Goal: Find specific page/section: Find specific page/section

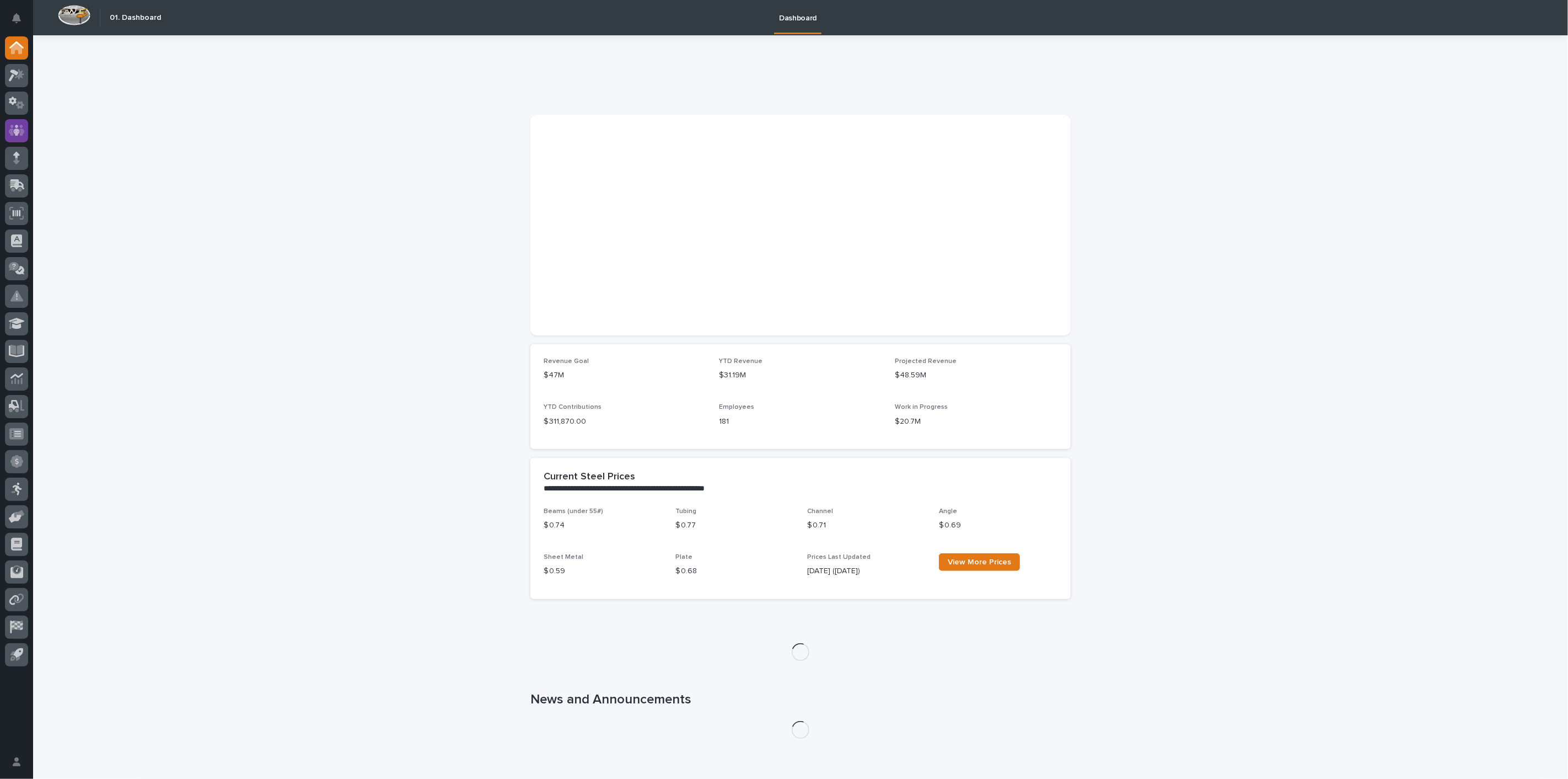
click at [21, 129] on icon at bounding box center [16, 130] width 16 height 11
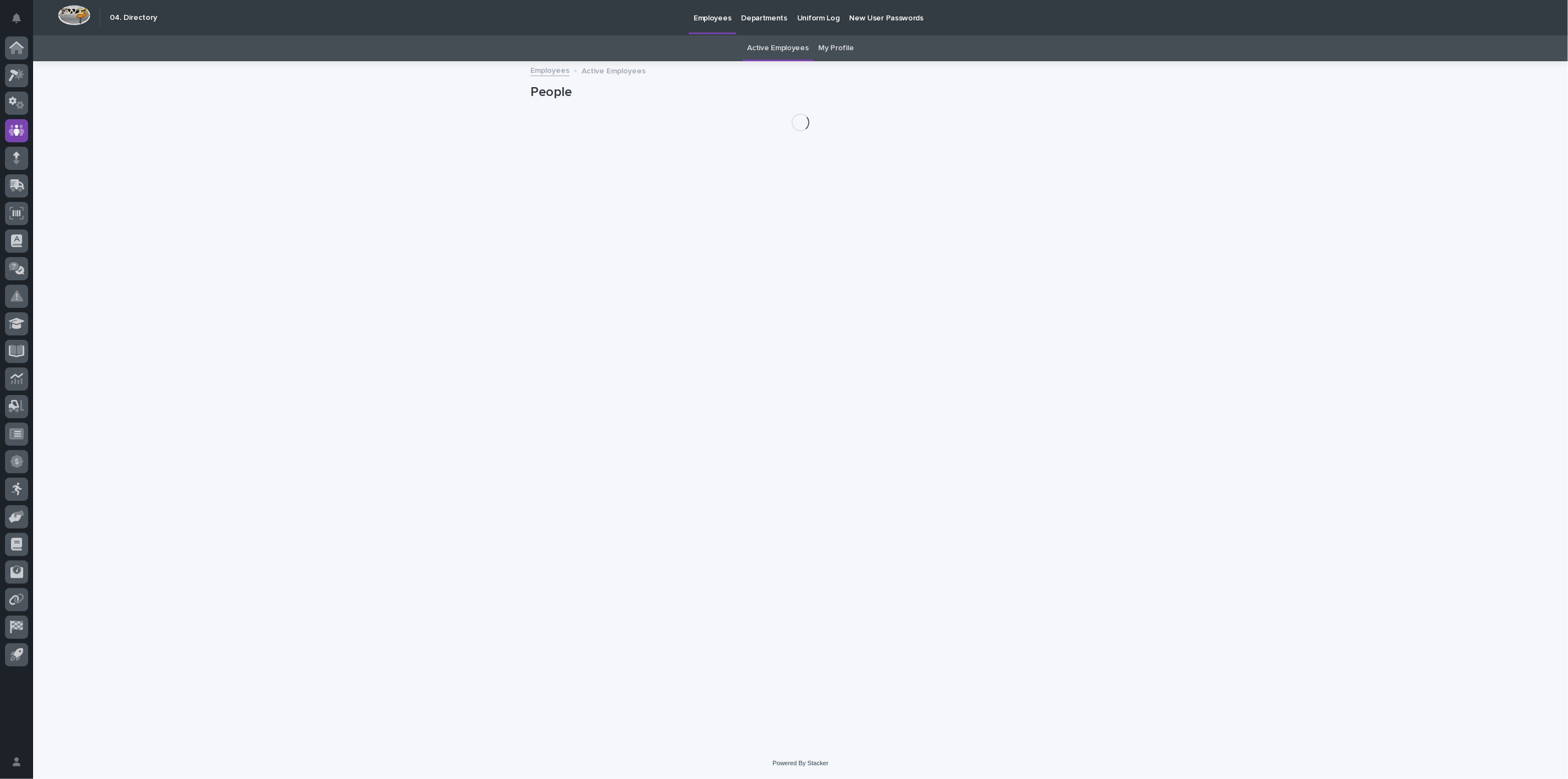
click at [832, 44] on link "My Profile" at bounding box center [836, 48] width 35 height 26
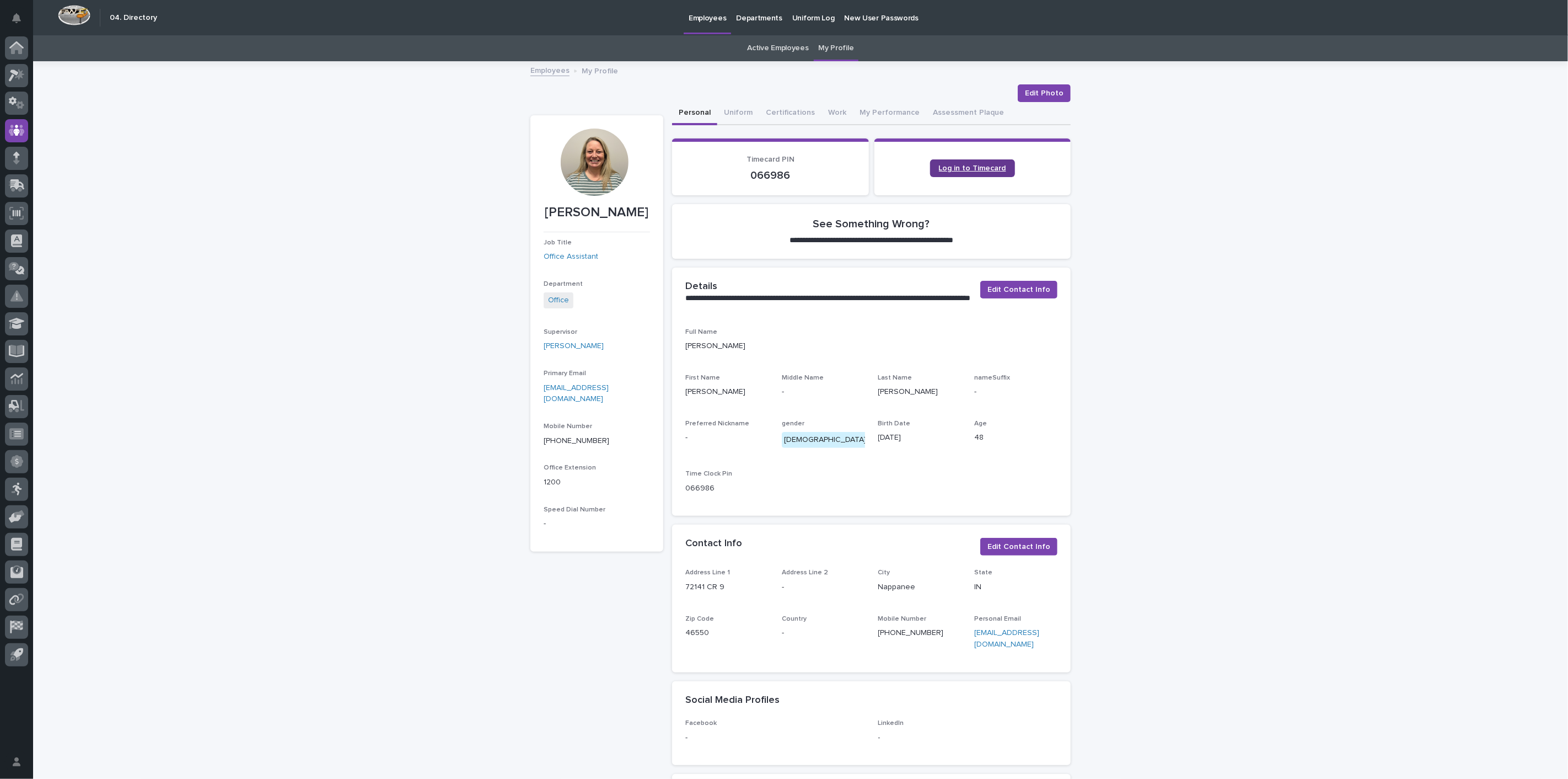
click at [983, 169] on span "Log in to Timecard" at bounding box center [973, 168] width 68 height 8
